Goal: Information Seeking & Learning: Learn about a topic

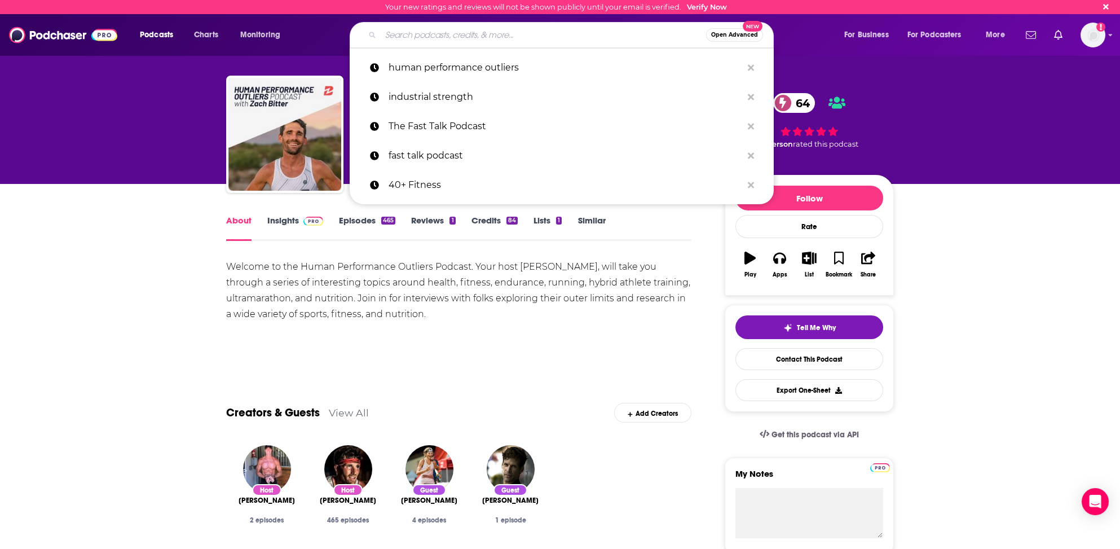
click at [406, 29] on input "Search podcasts, credits, & more..." at bounding box center [543, 35] width 325 height 18
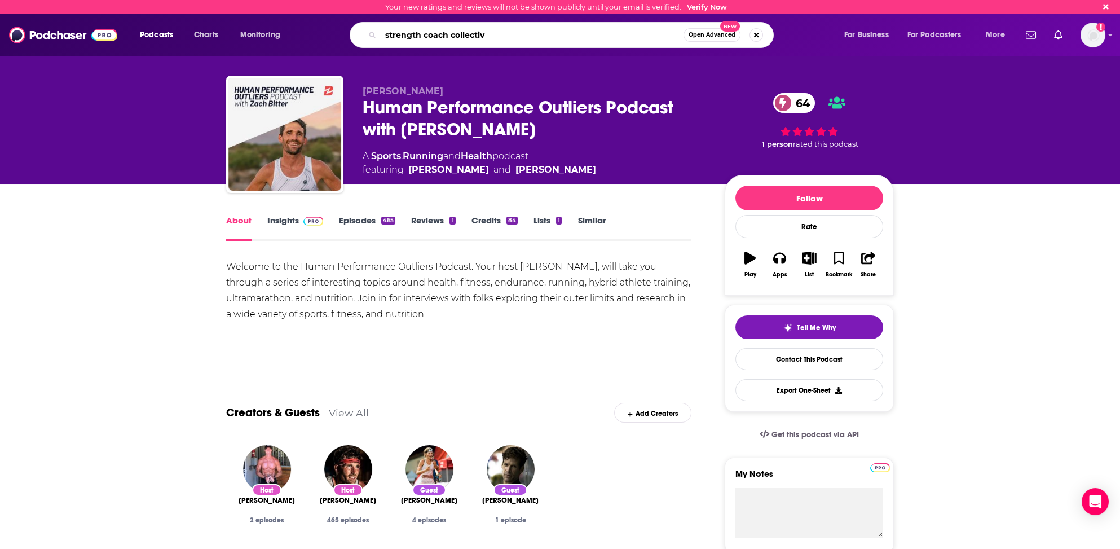
type input "strength coach collective"
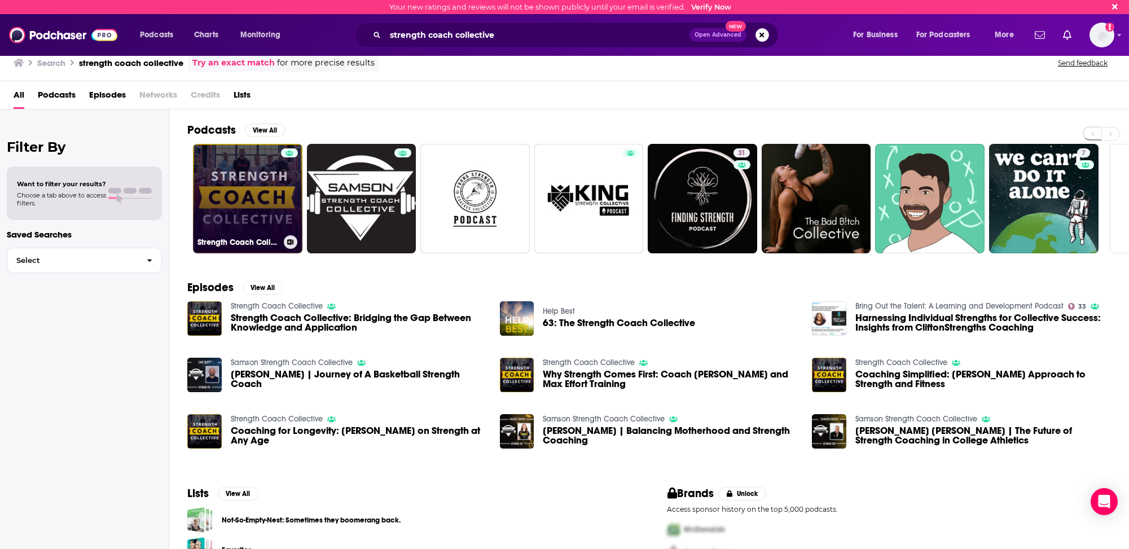
click at [264, 222] on link "Strength Coach Collective" at bounding box center [247, 198] width 109 height 109
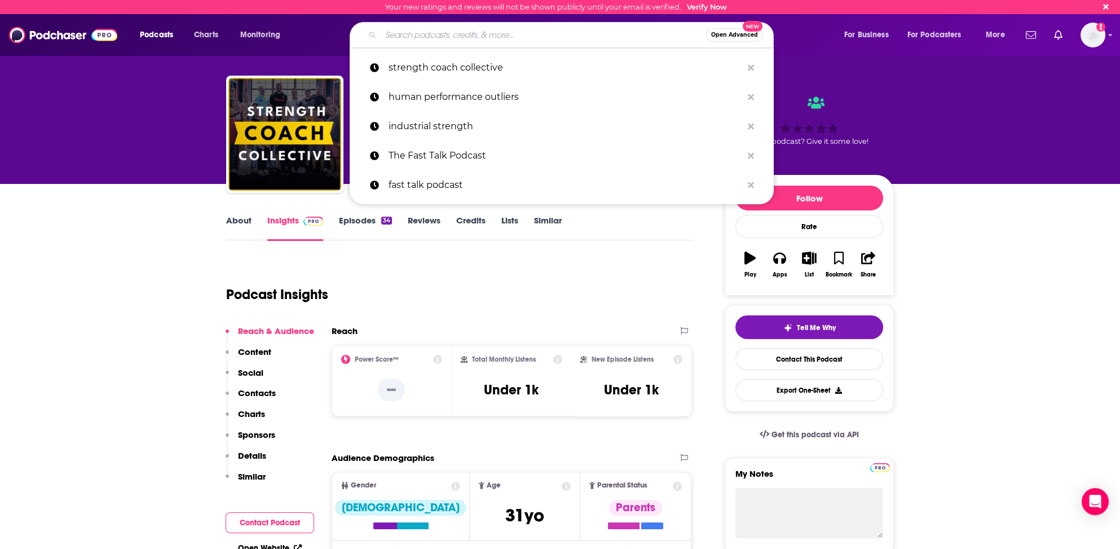
click at [401, 36] on input "Search podcasts, credits, & more..." at bounding box center [543, 35] width 325 height 18
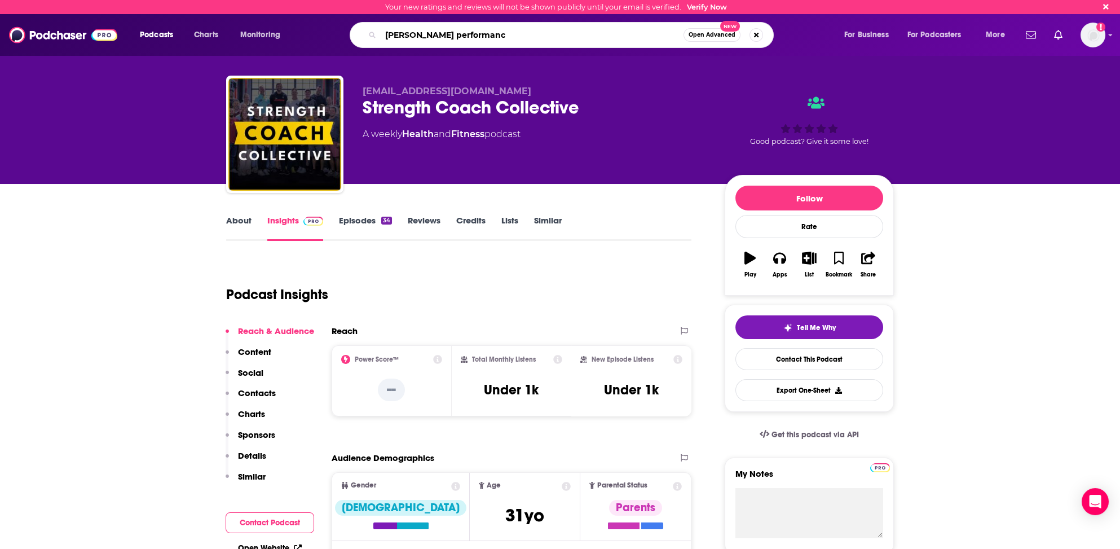
type input "[PERSON_NAME] performance"
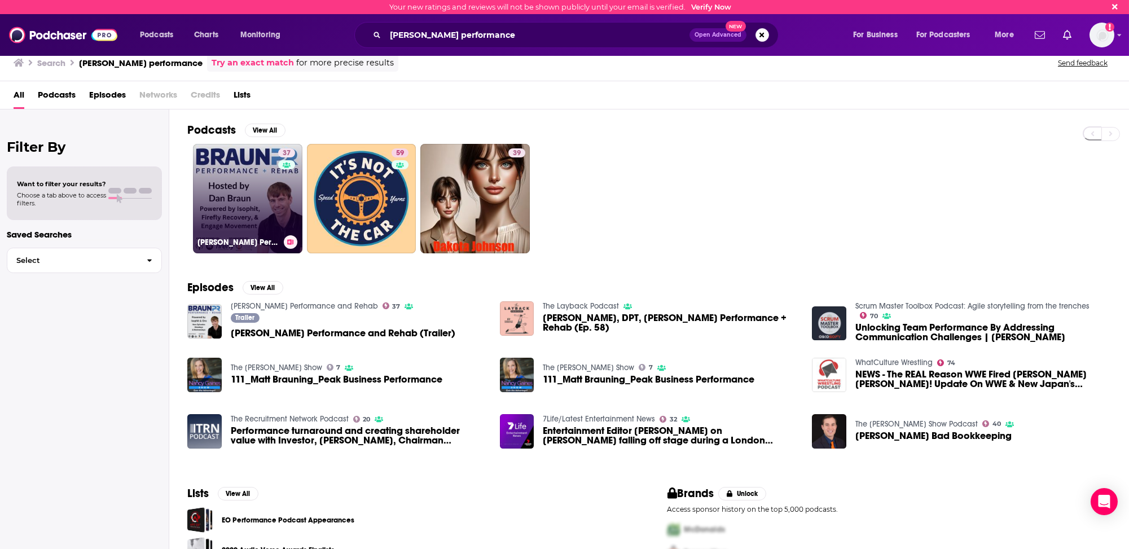
click at [223, 217] on link "37 [PERSON_NAME] Performance and Rehab" at bounding box center [247, 198] width 109 height 109
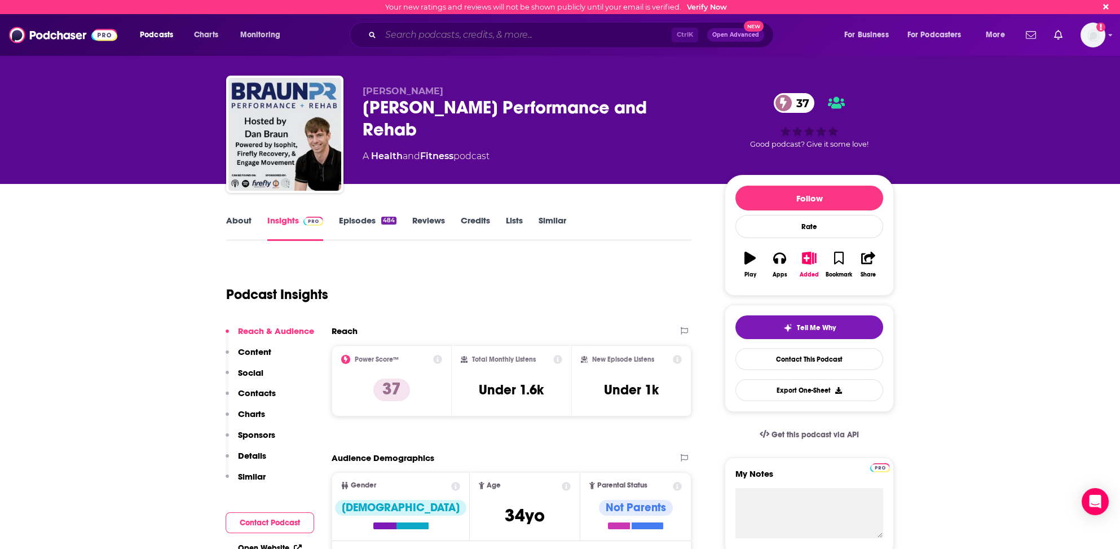
click at [437, 36] on input "Search podcasts, credits, & more..." at bounding box center [526, 35] width 291 height 18
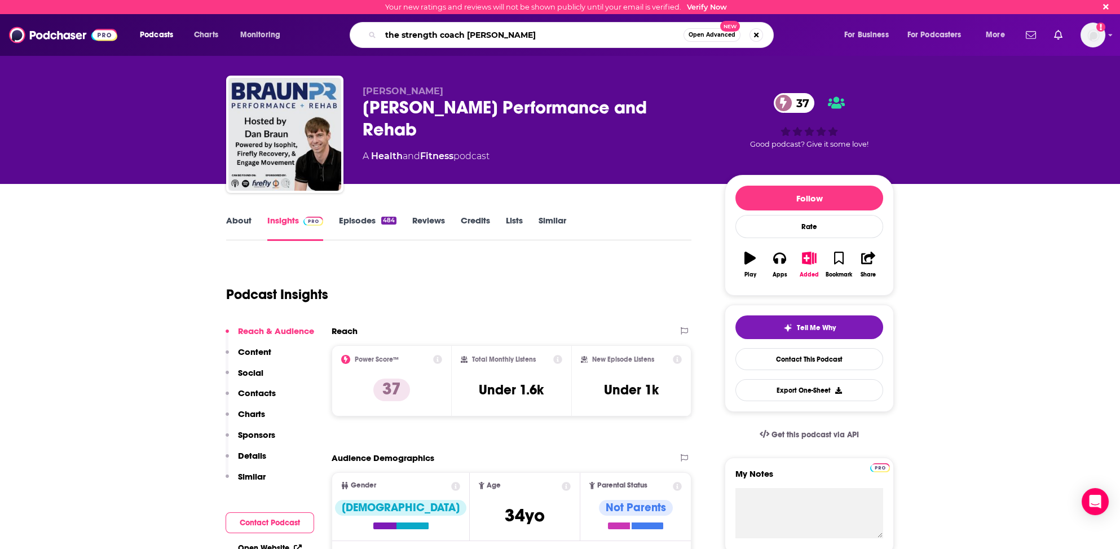
type input "the strength coach podcast"
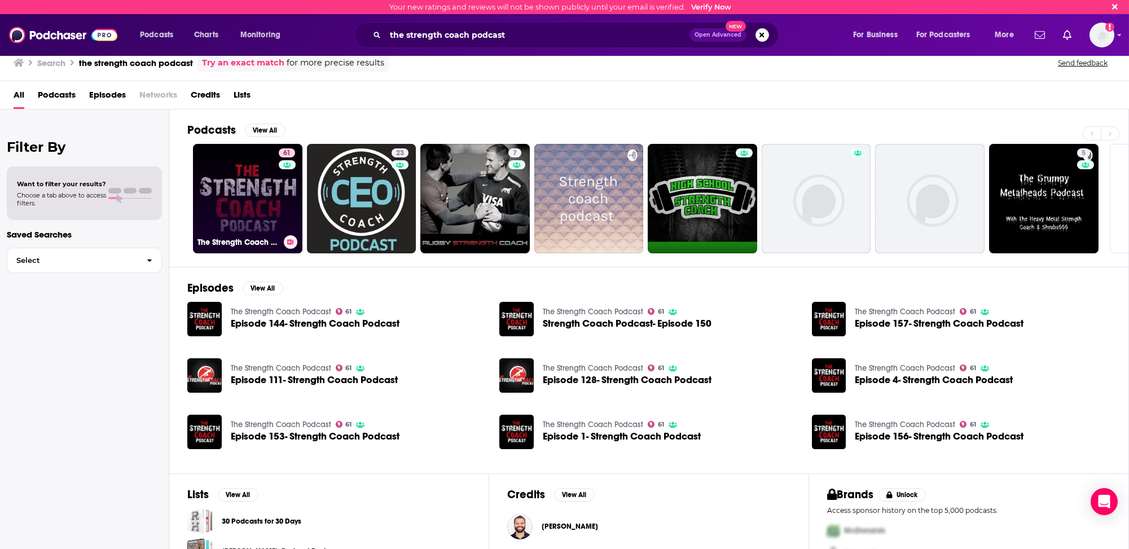
click at [202, 210] on link "61 The Strength Coach Podcast" at bounding box center [247, 198] width 109 height 109
